Goal: Task Accomplishment & Management: Manage account settings

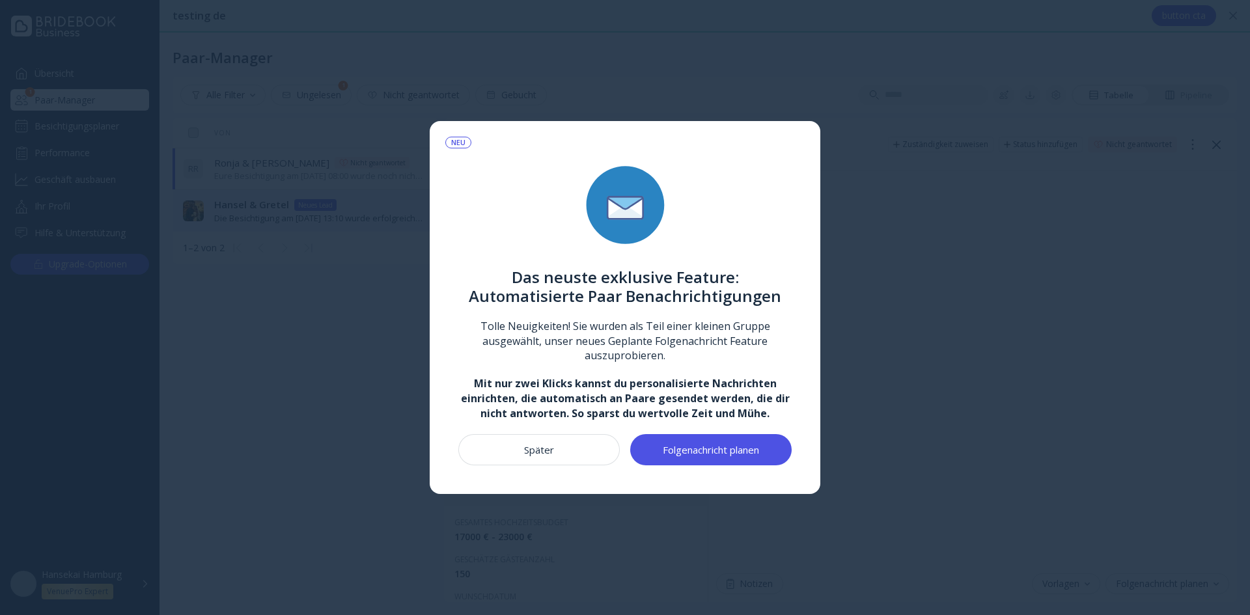
click at [518, 438] on button "Später" at bounding box center [538, 449] width 161 height 31
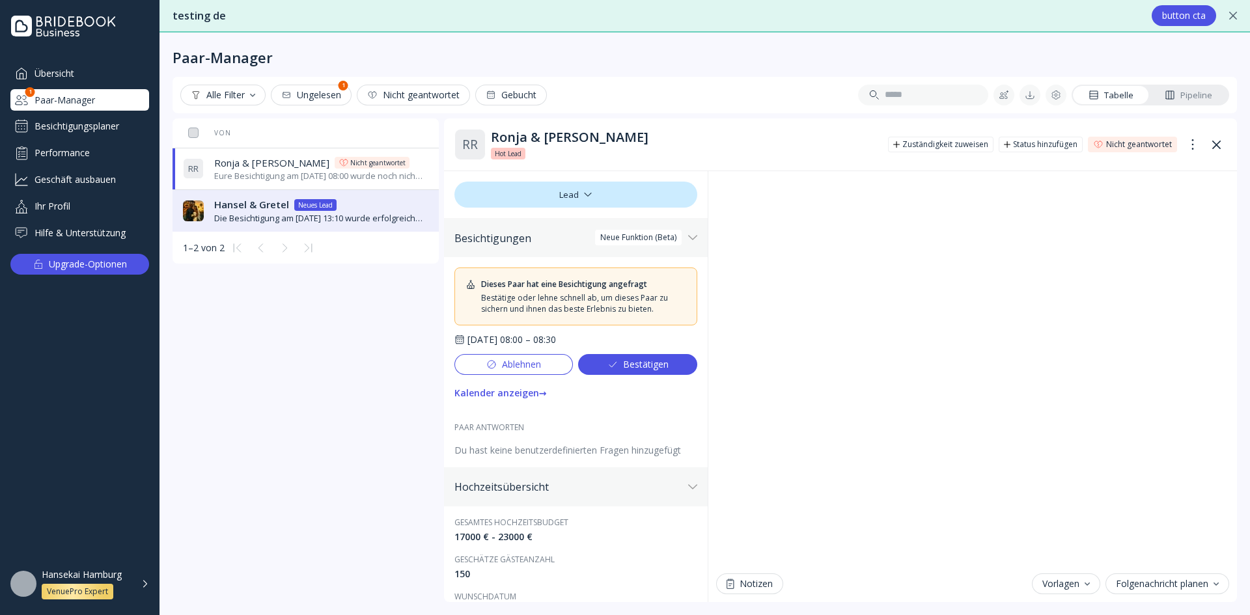
click at [623, 370] on button "Bestätigen" at bounding box center [637, 364] width 119 height 21
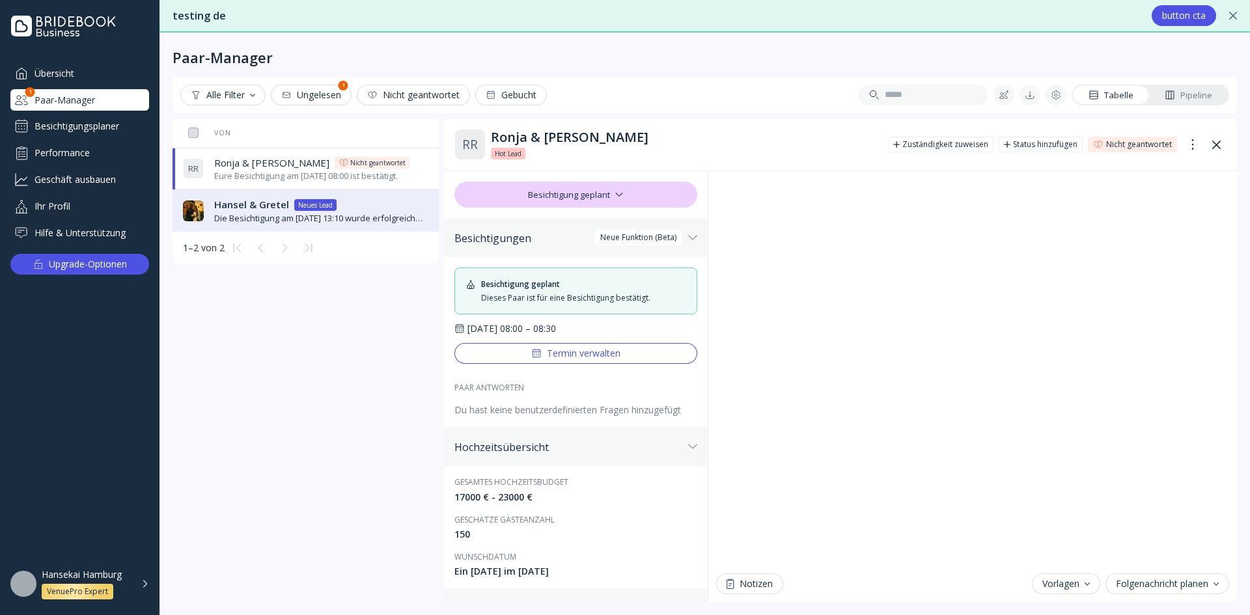
click at [578, 359] on button "Termin verwalten" at bounding box center [575, 353] width 243 height 21
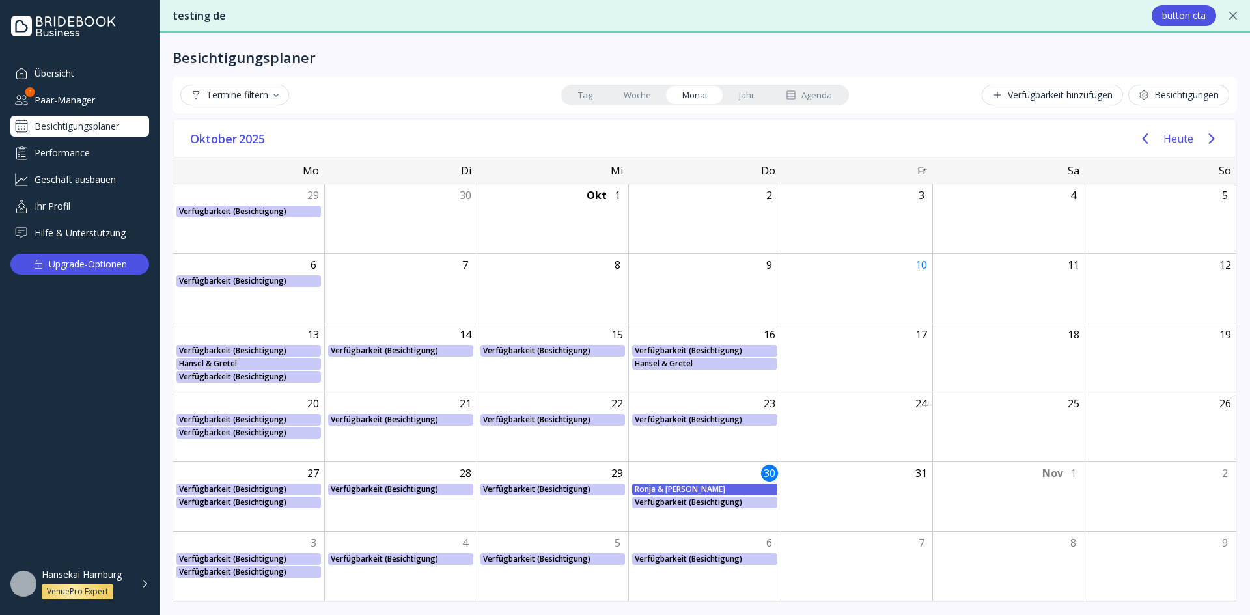
click at [678, 486] on div "Ronja & [PERSON_NAME]" at bounding box center [704, 490] width 139 height 12
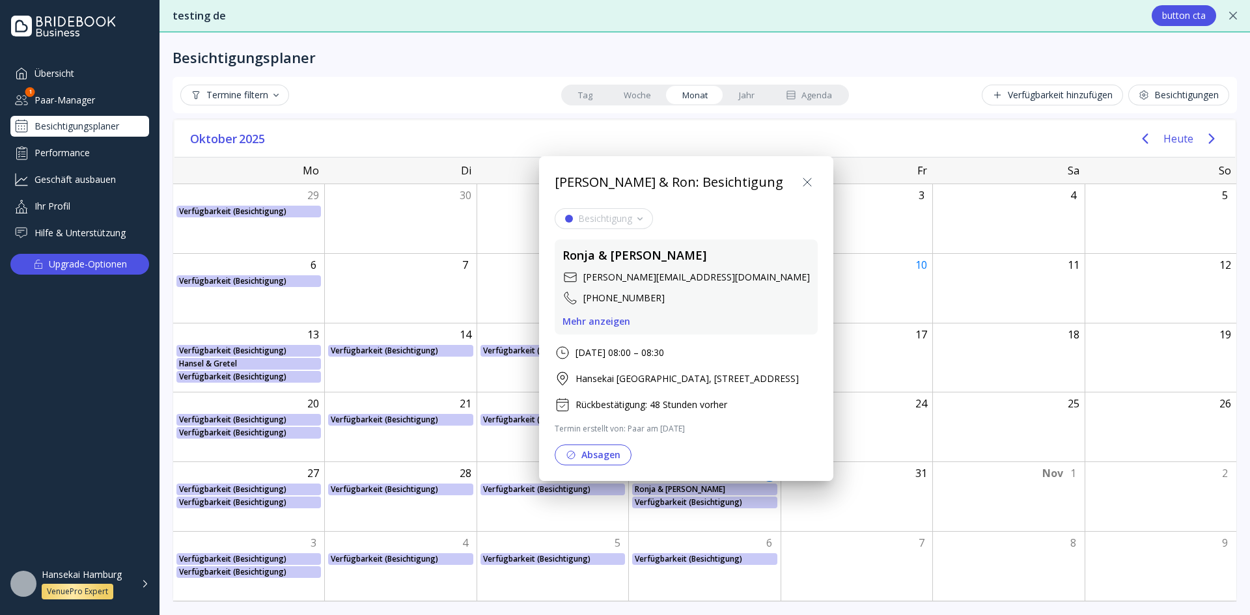
click at [598, 453] on button "Absagen" at bounding box center [593, 455] width 77 height 21
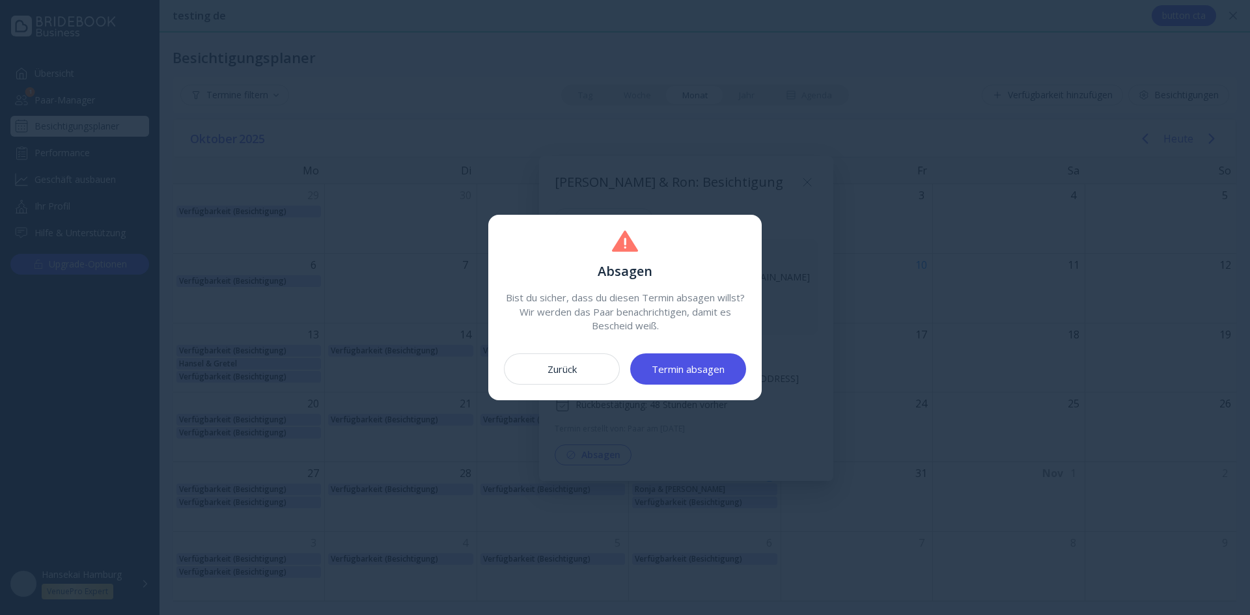
click at [693, 374] on div "Termin absagen" at bounding box center [688, 369] width 73 height 10
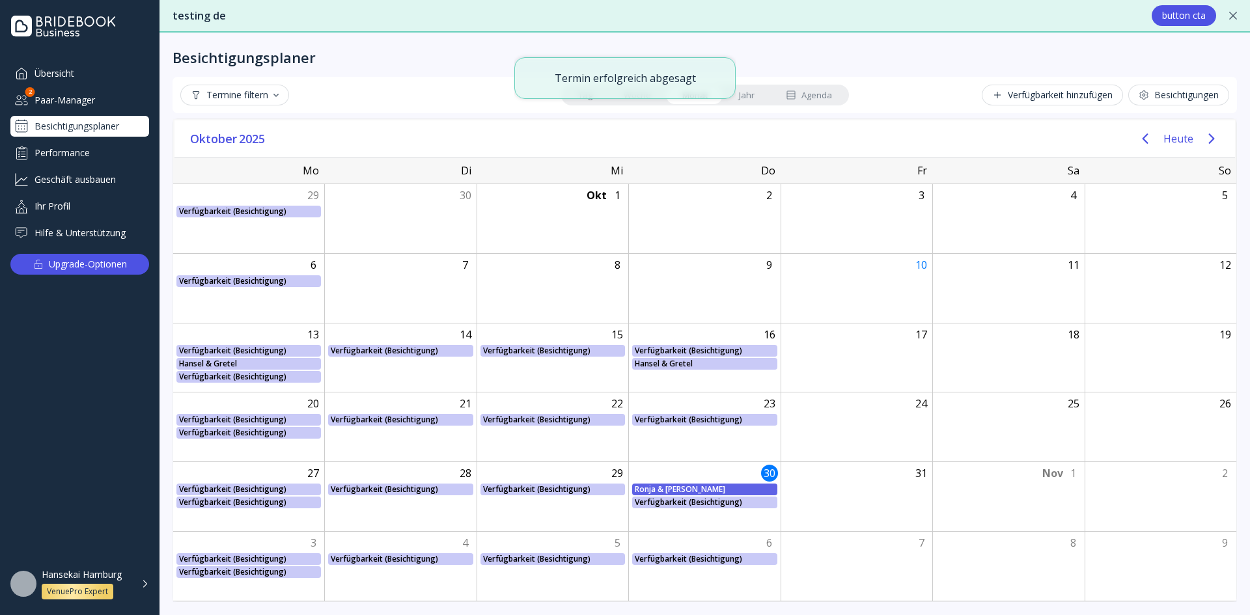
click at [690, 487] on div "Ronja & [PERSON_NAME]" at bounding box center [704, 490] width 139 height 12
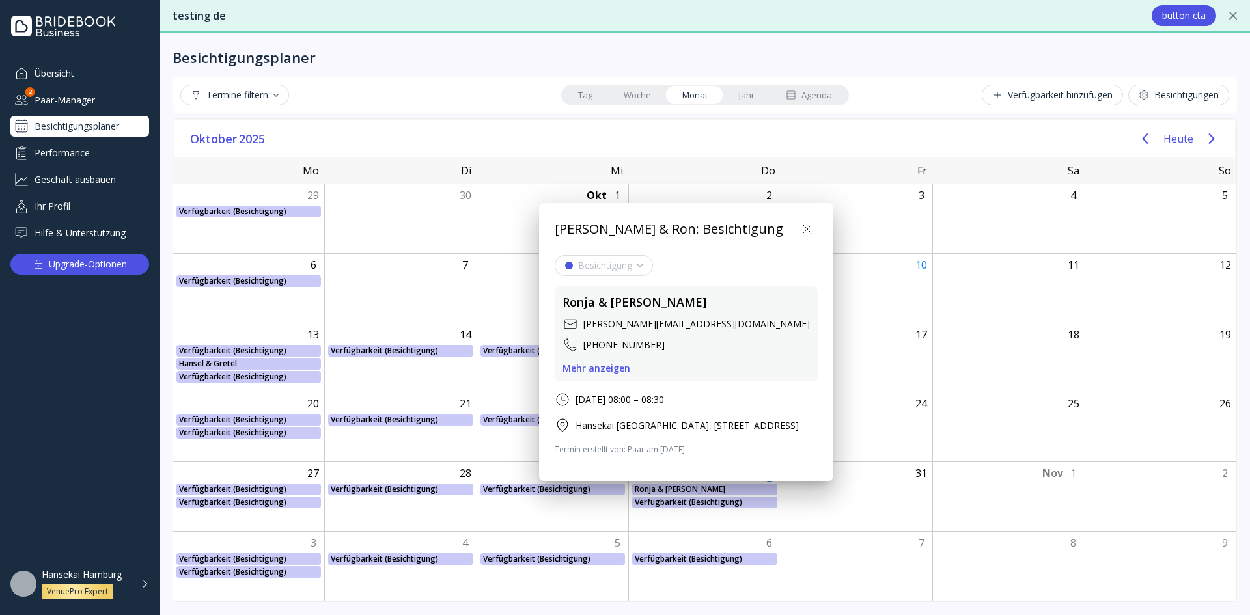
click at [110, 368] on div at bounding box center [625, 307] width 1458 height 823
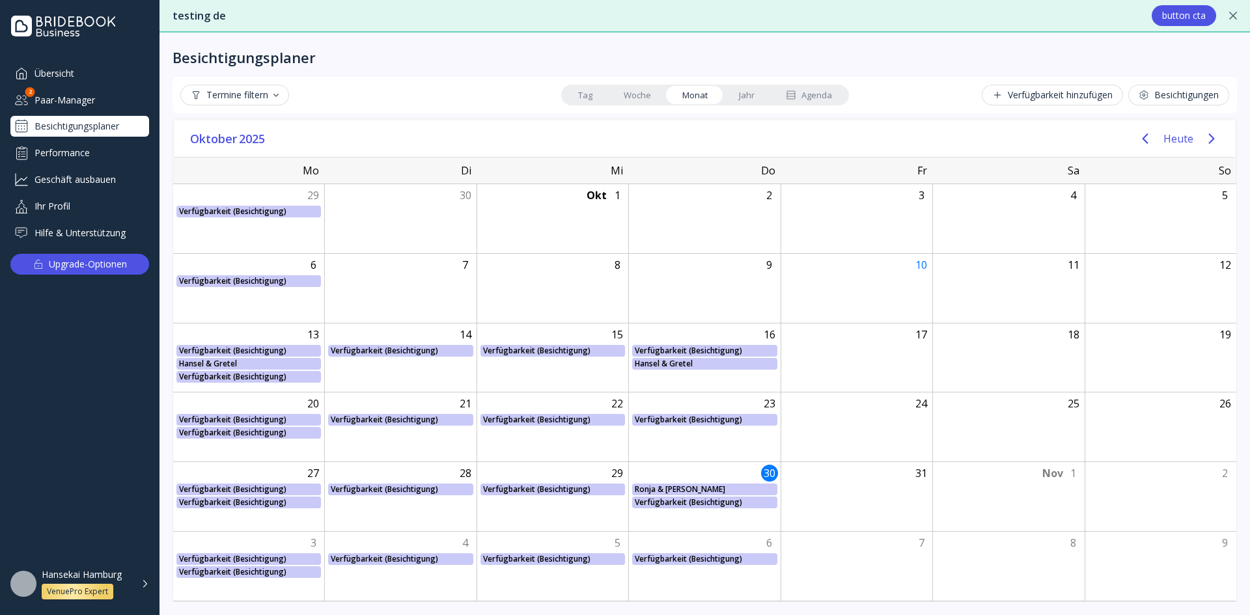
click at [59, 128] on div "Besichtigungsplaner" at bounding box center [79, 126] width 139 height 21
click at [800, 94] on div "Agenda" at bounding box center [809, 95] width 46 height 12
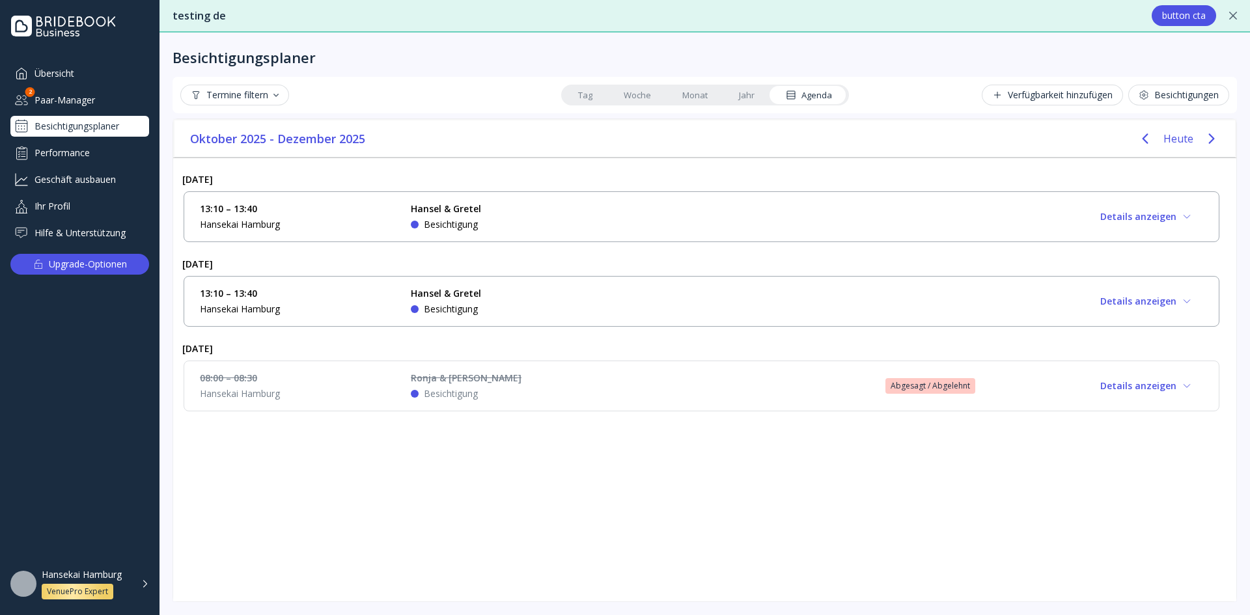
click at [519, 389] on div "Ronja & Ron Besichtigung" at bounding box center [508, 386] width 195 height 29
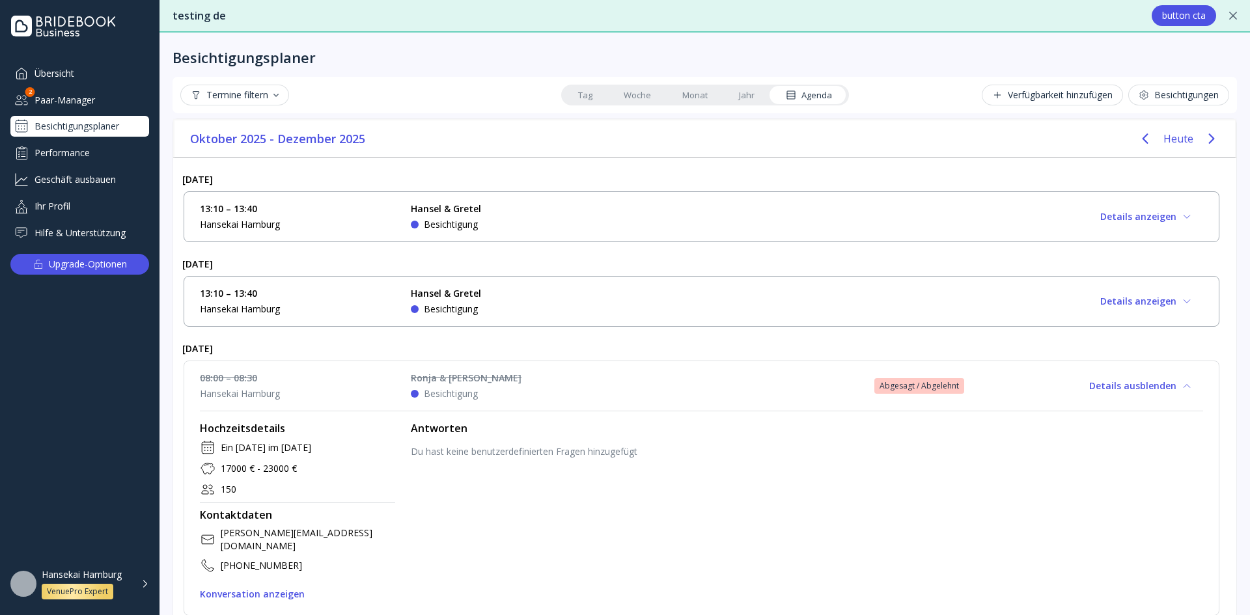
scroll to position [14, 0]
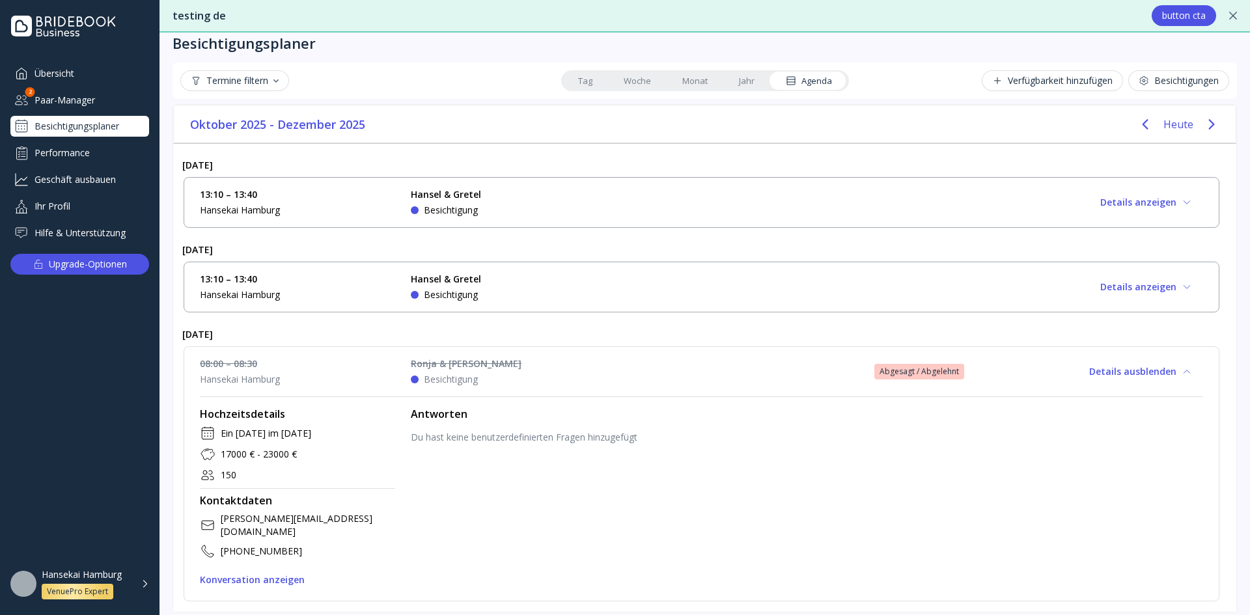
click at [219, 374] on div "Hansekai Hamburg" at bounding box center [297, 379] width 195 height 13
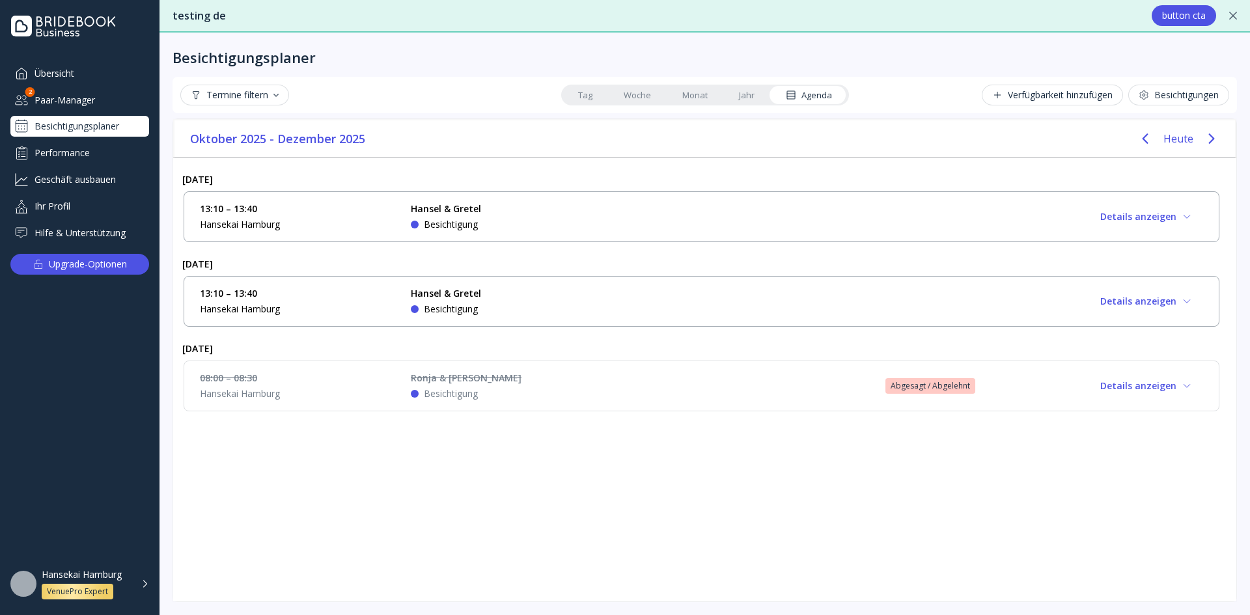
click at [219, 374] on div "08:00 – 08:30" at bounding box center [297, 378] width 195 height 13
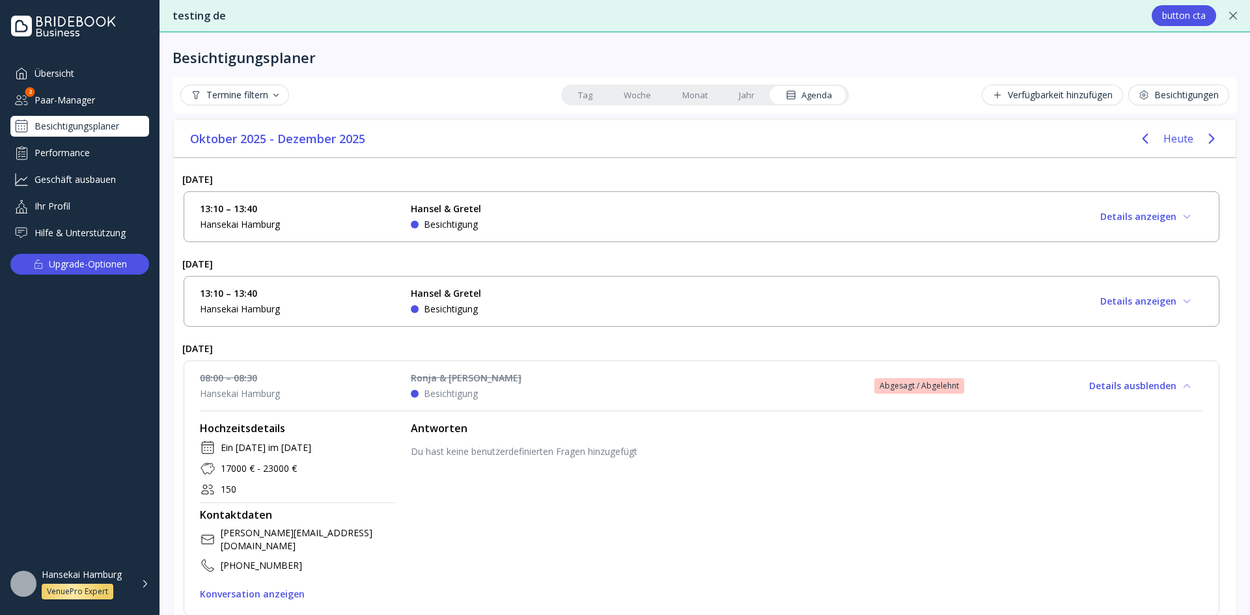
click at [601, 95] on link "Tag" at bounding box center [585, 95] width 46 height 18
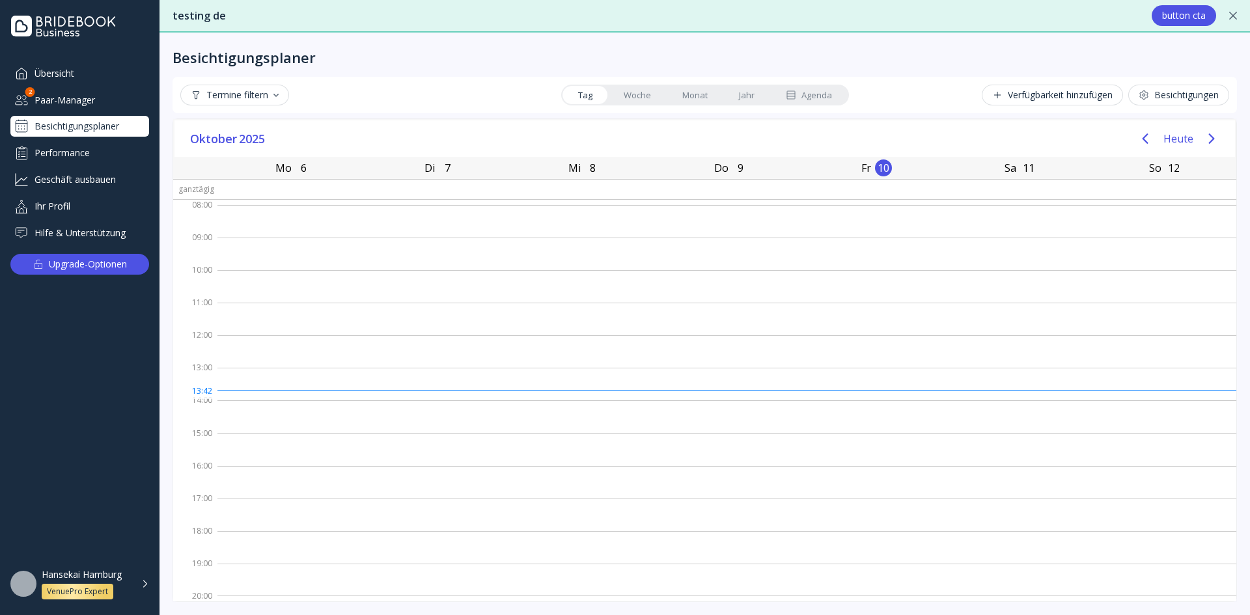
click at [687, 94] on link "Monat" at bounding box center [694, 95] width 57 height 18
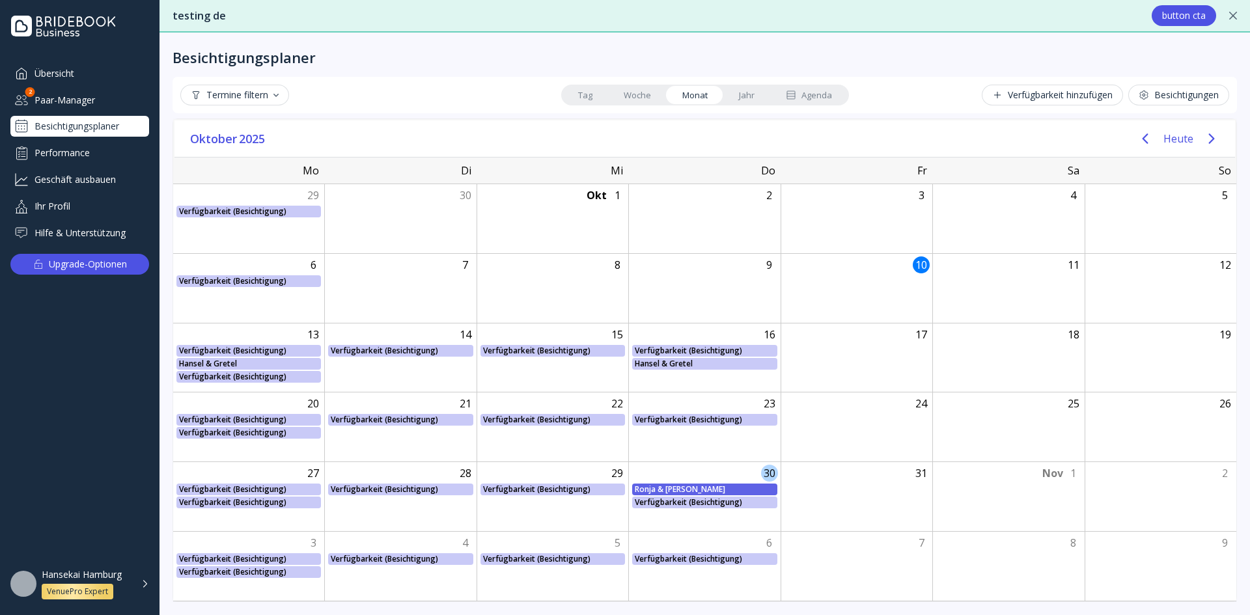
click at [682, 488] on div "Ronja & [PERSON_NAME]" at bounding box center [704, 490] width 139 height 12
